Goal: Information Seeking & Learning: Learn about a topic

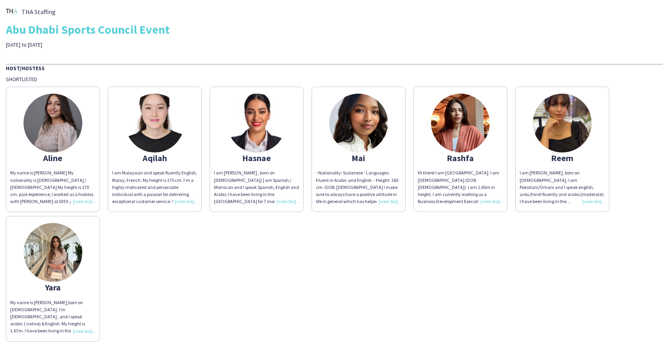
click at [136, 116] on img at bounding box center [155, 123] width 59 height 59
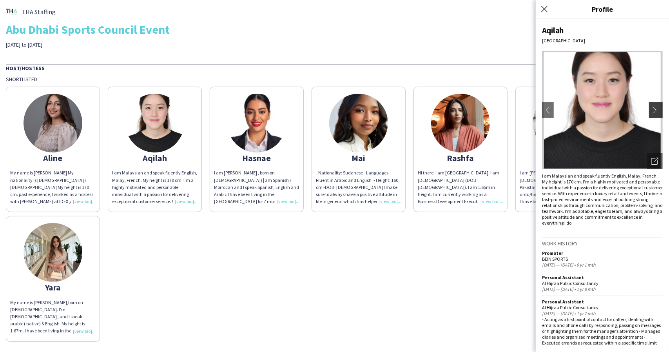
click at [653, 107] on app-icon "chevron-right" at bounding box center [657, 110] width 11 height 7
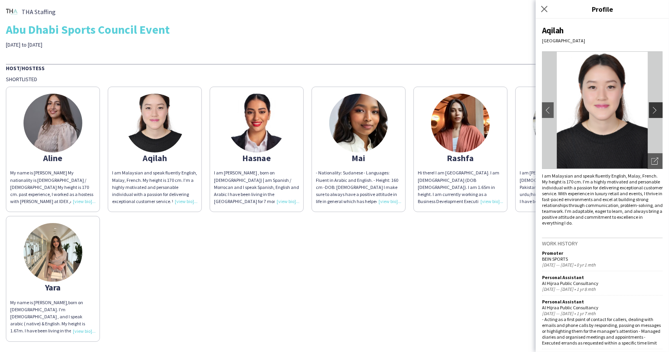
click at [653, 107] on app-icon "chevron-right" at bounding box center [657, 110] width 11 height 7
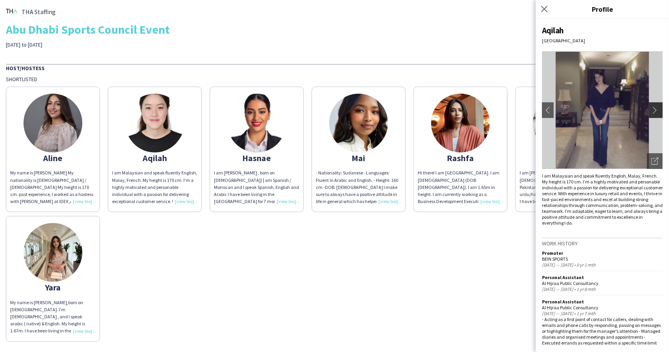
click at [653, 107] on app-icon "chevron-right" at bounding box center [657, 110] width 11 height 7
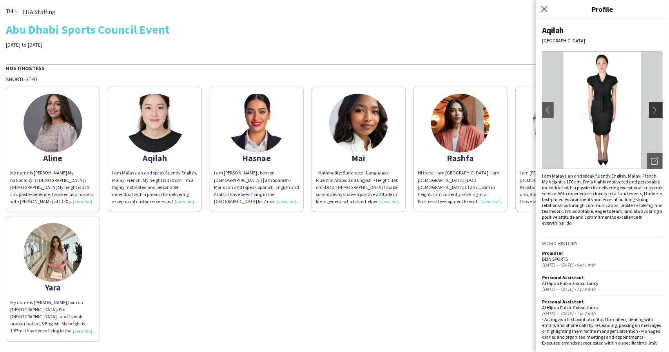
click at [653, 107] on app-icon "chevron-right" at bounding box center [657, 110] width 11 height 7
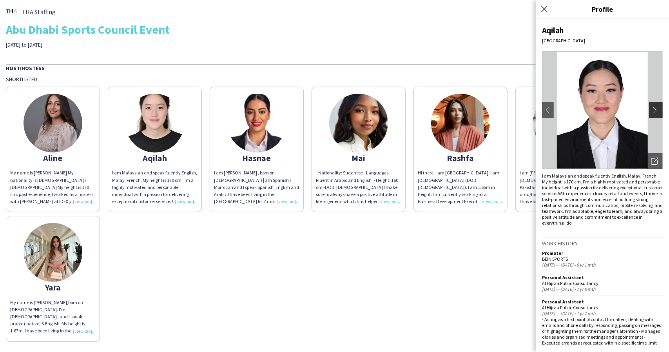
click at [653, 107] on app-icon "chevron-right" at bounding box center [657, 110] width 11 height 7
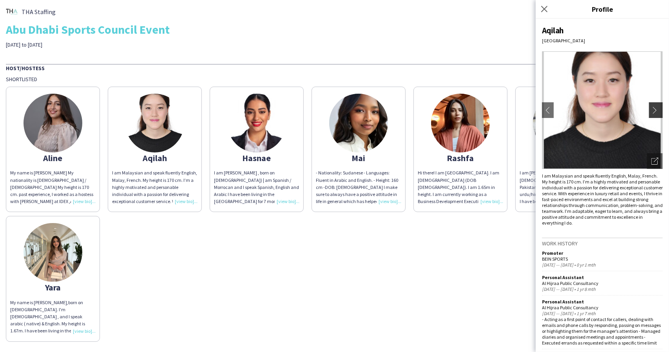
click at [653, 107] on app-icon "chevron-right" at bounding box center [657, 110] width 11 height 7
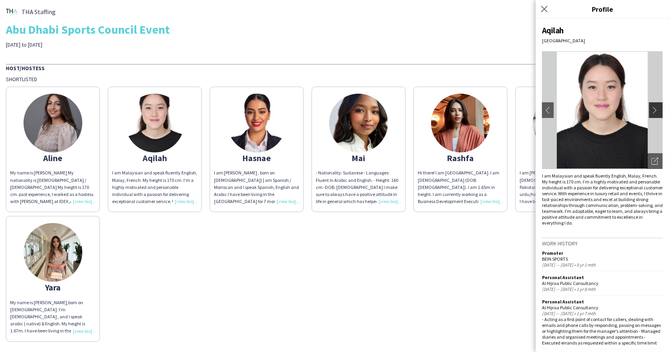
click at [653, 107] on app-icon "chevron-right" at bounding box center [657, 110] width 11 height 7
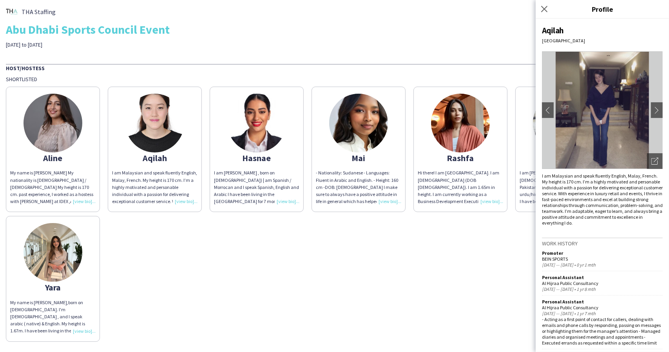
click at [274, 132] on img at bounding box center [256, 123] width 59 height 59
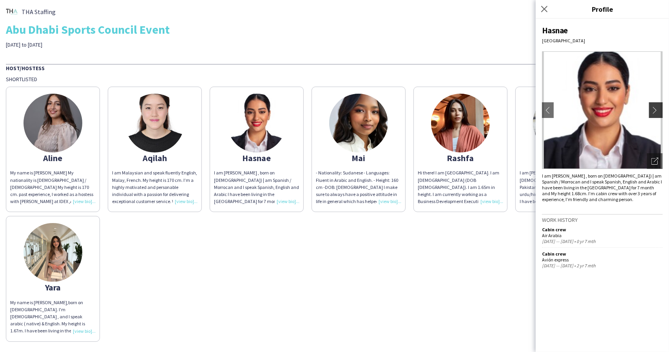
click at [652, 107] on app-icon "chevron-right" at bounding box center [657, 110] width 11 height 7
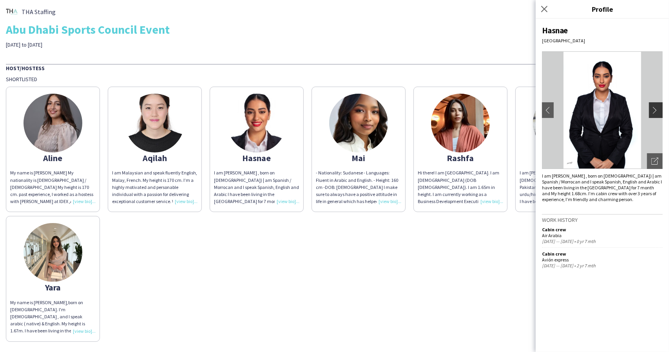
click at [652, 107] on app-icon "chevron-right" at bounding box center [657, 110] width 11 height 7
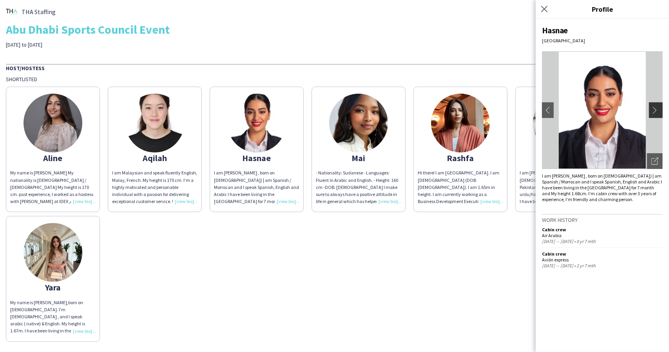
click at [652, 107] on app-icon "chevron-right" at bounding box center [657, 110] width 11 height 7
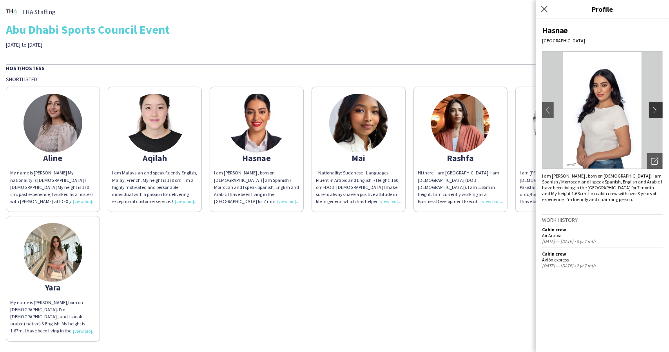
click at [652, 107] on app-icon "chevron-right" at bounding box center [657, 110] width 11 height 7
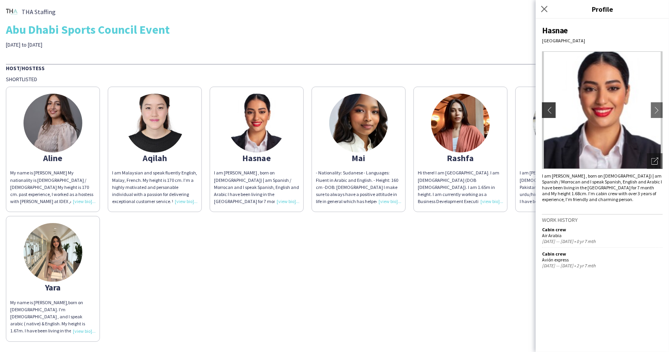
click at [547, 109] on app-icon "chevron-left" at bounding box center [548, 110] width 11 height 7
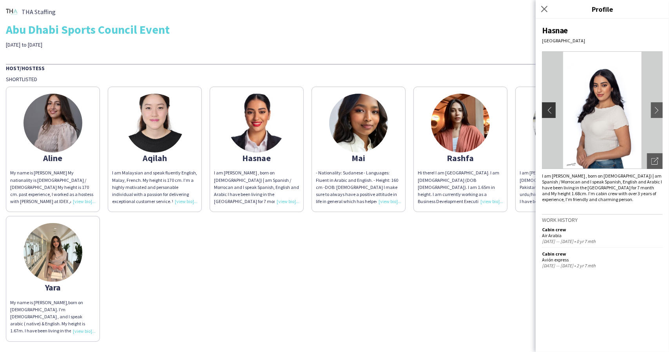
click at [547, 109] on app-icon "chevron-left" at bounding box center [548, 110] width 11 height 7
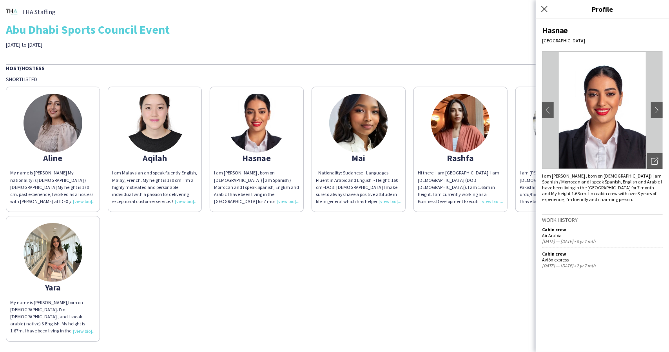
click at [504, 227] on div "[PERSON_NAME] My name is [PERSON_NAME] My nationality is [DEMOGRAPHIC_DATA] / […" at bounding box center [335, 212] width 658 height 259
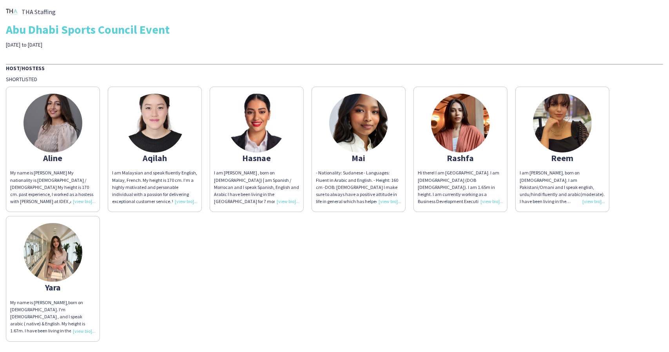
click at [558, 134] on img at bounding box center [562, 123] width 59 height 59
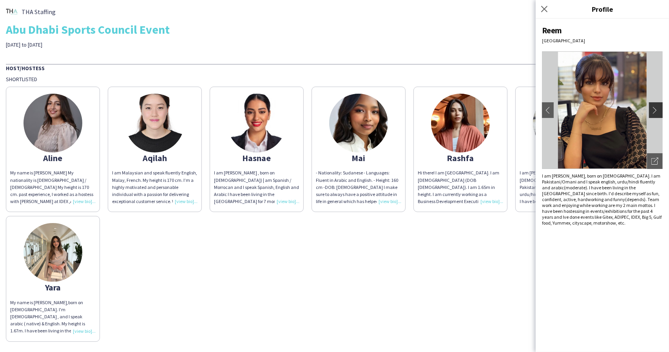
click at [653, 107] on app-icon "chevron-right" at bounding box center [657, 110] width 11 height 7
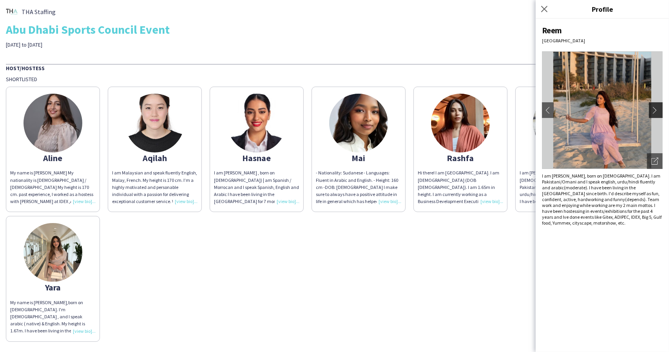
click at [653, 107] on app-icon "chevron-right" at bounding box center [657, 110] width 11 height 7
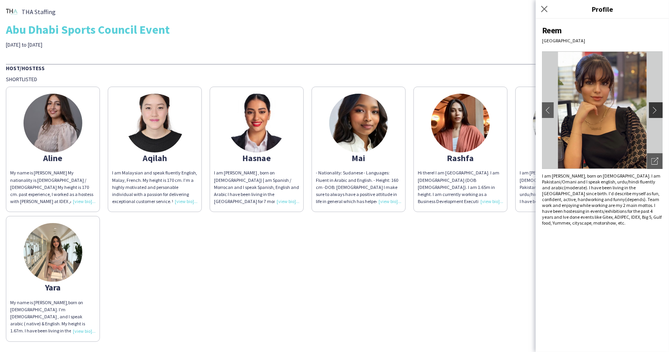
click at [653, 107] on app-icon "chevron-right" at bounding box center [657, 110] width 11 height 7
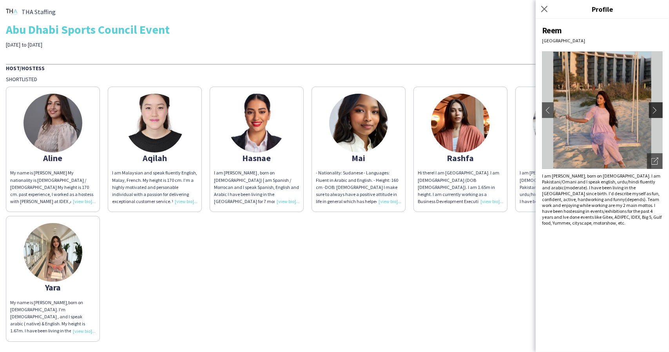
click at [653, 107] on app-icon "chevron-right" at bounding box center [657, 110] width 11 height 7
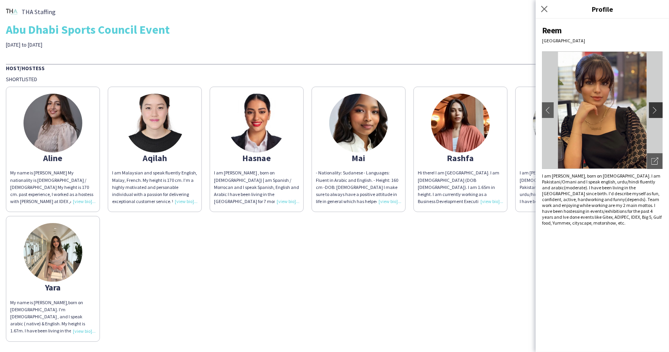
click at [653, 107] on app-icon "chevron-right" at bounding box center [657, 110] width 11 height 7
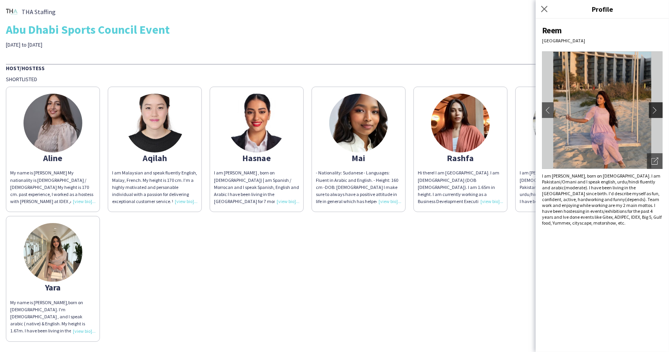
click at [653, 107] on app-icon "chevron-right" at bounding box center [657, 110] width 11 height 7
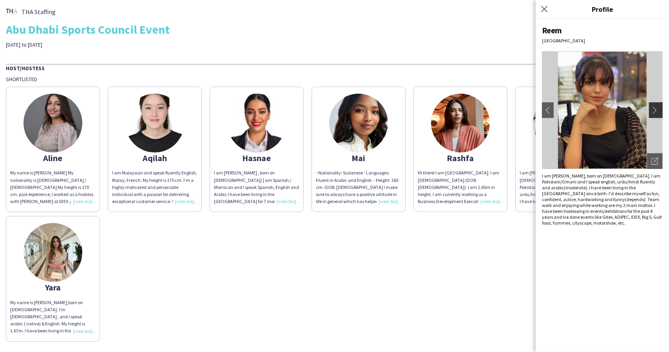
click at [653, 107] on app-icon "chevron-right" at bounding box center [657, 110] width 11 height 7
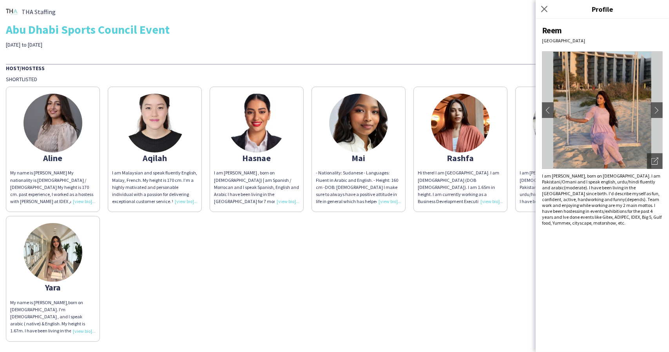
click at [431, 277] on div "[PERSON_NAME] My name is [PERSON_NAME] My nationality is [DEMOGRAPHIC_DATA] / […" at bounding box center [335, 212] width 658 height 259
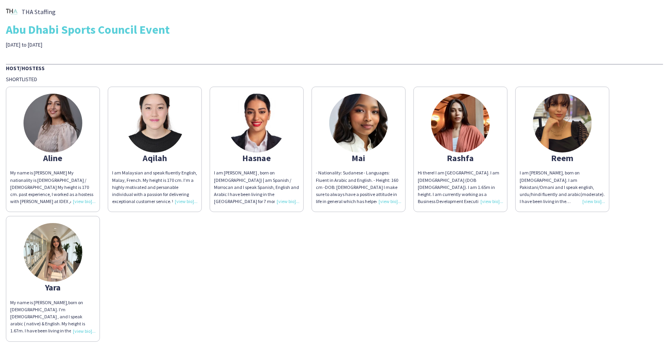
click at [487, 204] on div "Hi there! I am [GEOGRAPHIC_DATA]. I am [DEMOGRAPHIC_DATA] (DOB [DEMOGRAPHIC_DAT…" at bounding box center [460, 187] width 85 height 36
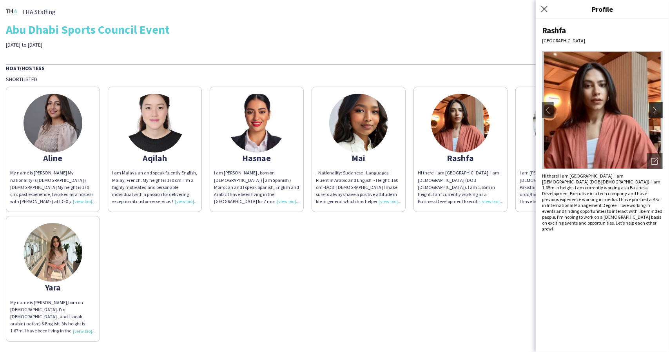
click at [653, 115] on button "chevron-right" at bounding box center [657, 110] width 16 height 16
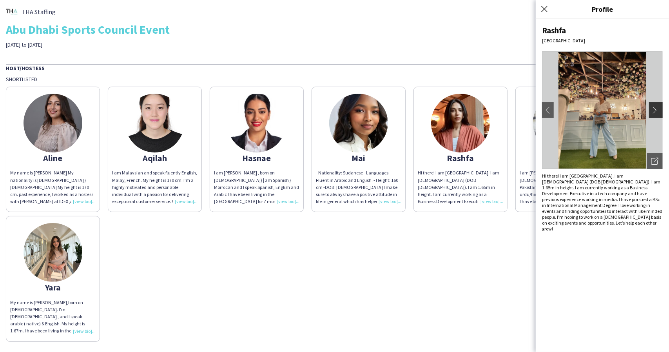
click at [653, 115] on button "chevron-right" at bounding box center [657, 110] width 16 height 16
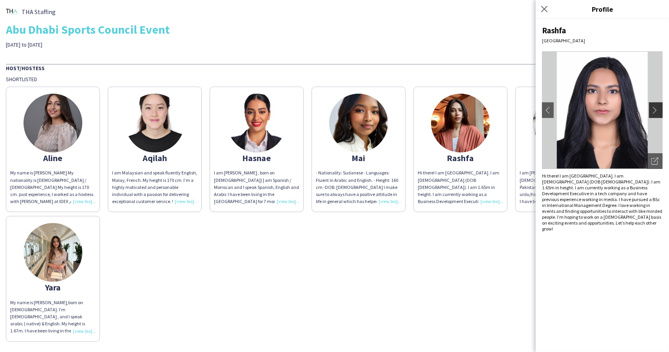
click at [653, 115] on button "chevron-right" at bounding box center [657, 110] width 16 height 16
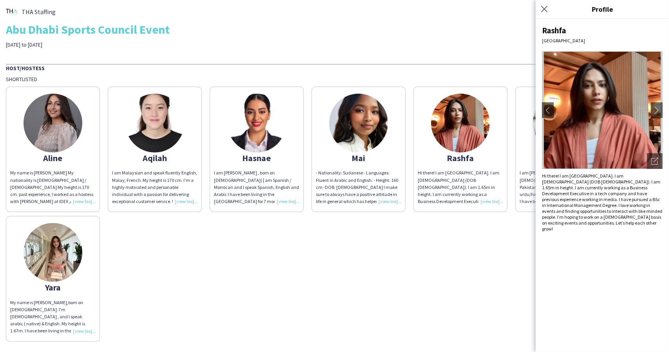
click at [53, 129] on img at bounding box center [53, 123] width 59 height 59
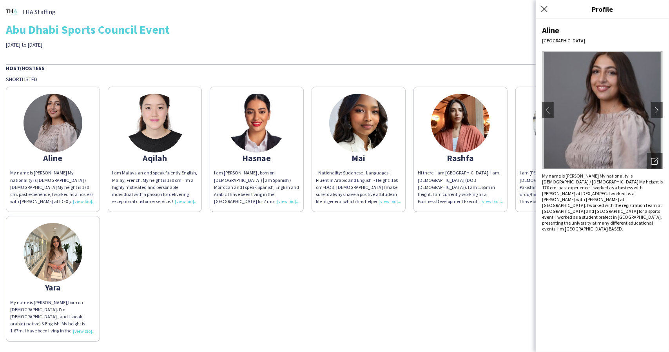
click at [365, 127] on img at bounding box center [358, 123] width 59 height 59
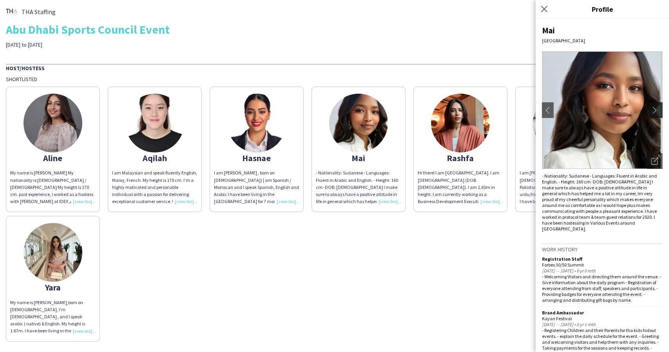
click at [652, 108] on app-icon "chevron-right" at bounding box center [657, 110] width 11 height 7
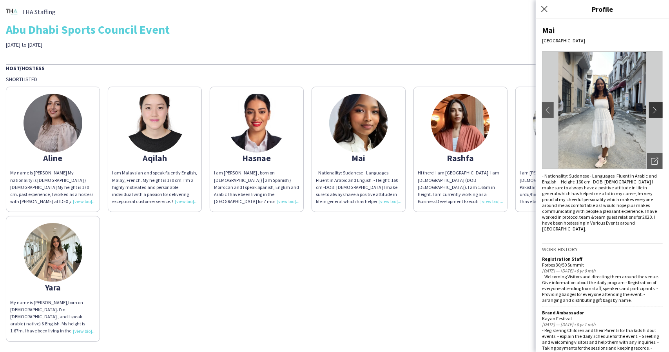
click at [652, 108] on app-icon "chevron-right" at bounding box center [657, 110] width 11 height 7
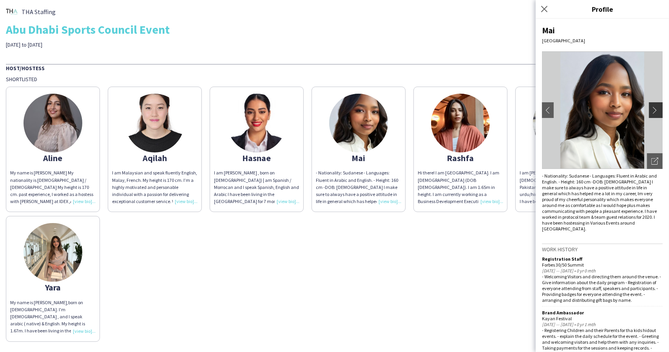
click at [652, 108] on app-icon "chevron-right" at bounding box center [657, 110] width 11 height 7
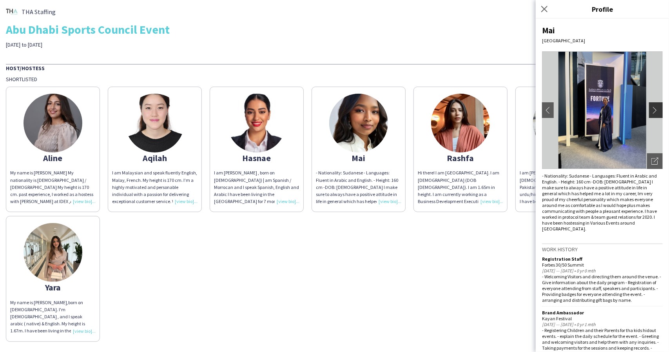
click at [652, 108] on app-icon "chevron-right" at bounding box center [657, 110] width 11 height 7
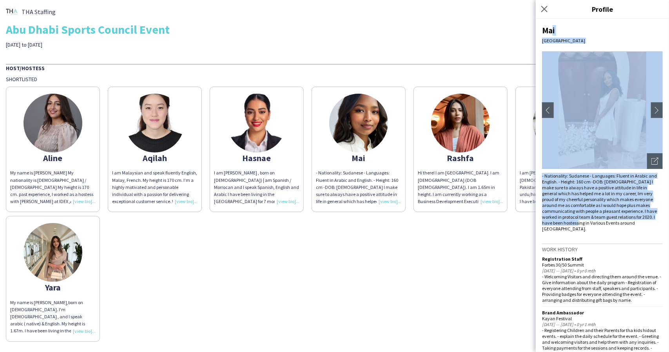
drag, startPoint x: 570, startPoint y: 223, endPoint x: 549, endPoint y: 19, distance: 205.0
click at [549, 19] on div "Mai [GEOGRAPHIC_DATA] chevron-left chevron-right Open photos pop-in - Nationali…" at bounding box center [602, 185] width 133 height 333
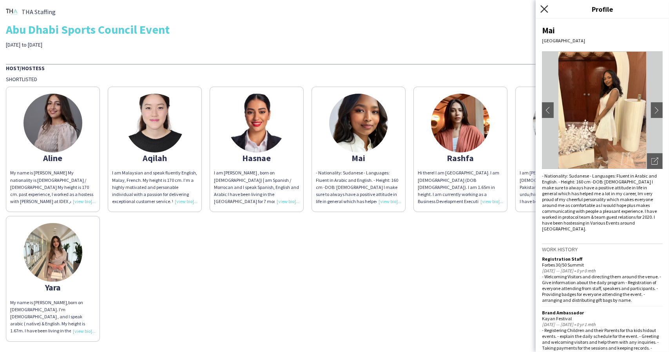
click at [543, 12] on icon at bounding box center [544, 8] width 7 height 7
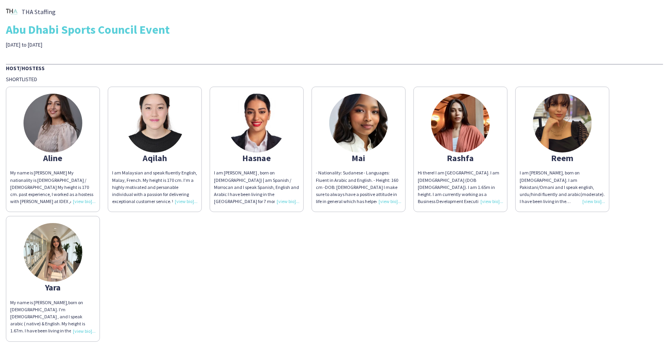
click at [78, 249] on img at bounding box center [53, 252] width 59 height 59
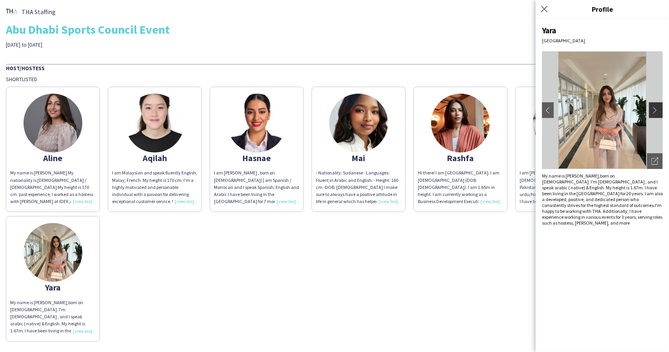
click at [657, 109] on app-icon "chevron-right" at bounding box center [657, 110] width 11 height 7
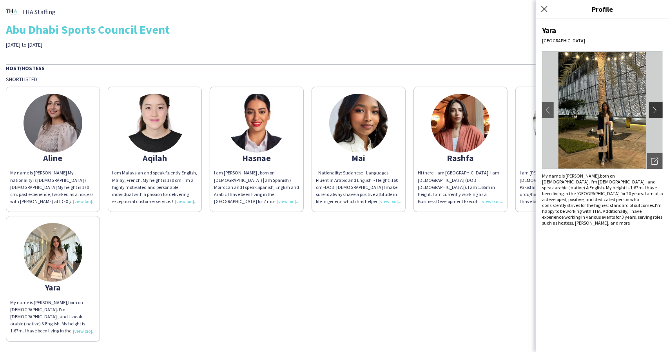
click at [657, 109] on app-icon "chevron-right" at bounding box center [657, 110] width 11 height 7
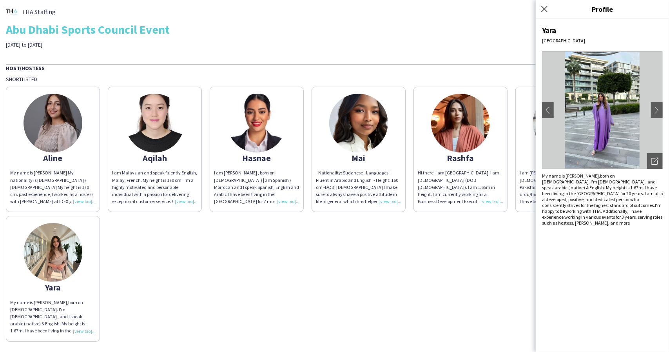
click at [462, 45] on div "THA Staffing Abu Dhabi Sports Council Event [DATE] to [DATE]" at bounding box center [335, 27] width 658 height 42
